Goal: Navigation & Orientation: Find specific page/section

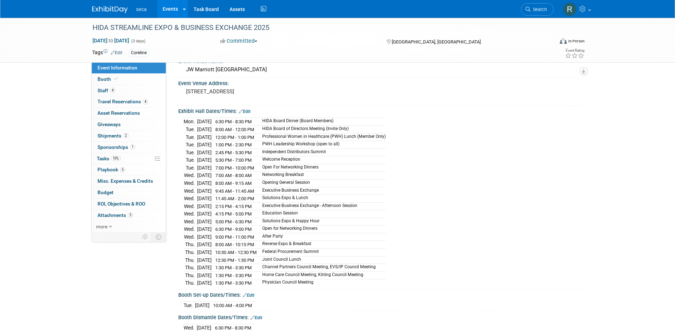
click at [164, 6] on link "Events" at bounding box center [170, 9] width 26 height 18
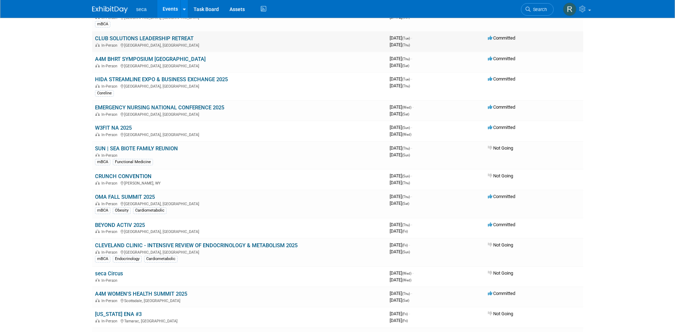
scroll to position [214, 0]
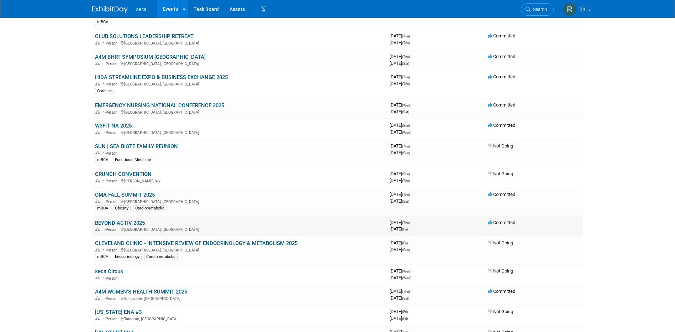
click at [125, 223] on link "BEYOND ACTIV 2025" at bounding box center [120, 223] width 50 height 6
